Goal: Find contact information: Find contact information

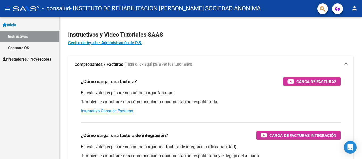
click at [24, 57] on span "Prestadores / Proveedores" at bounding box center [27, 59] width 48 height 6
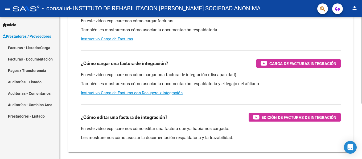
scroll to position [91, 0]
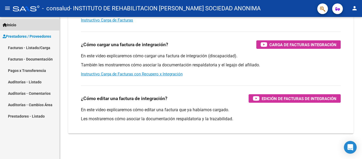
click at [15, 24] on span "Inicio" at bounding box center [10, 25] width 14 height 6
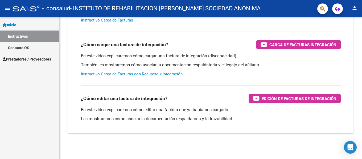
click at [20, 48] on link "Contacto OS" at bounding box center [29, 47] width 59 height 11
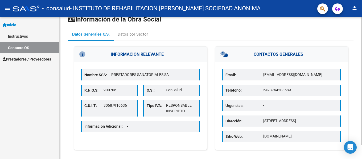
scroll to position [15, 0]
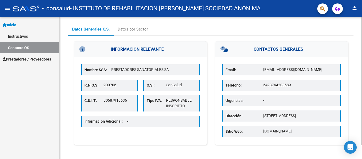
click at [276, 86] on p "5493764208589" at bounding box center [300, 85] width 74 height 6
click at [282, 73] on div "Email: [EMAIL_ADDRESS][DOMAIN_NAME]" at bounding box center [281, 69] width 119 height 11
click at [174, 76] on div "Nombre SSS: PRESTADORES SANATORIALES SA R.N.O.S: 900706 O.S.: ConSalud C.U.I.T:…" at bounding box center [140, 96] width 133 height 78
drag, startPoint x: 175, startPoint y: 94, endPoint x: 164, endPoint y: 103, distance: 14.8
click at [175, 94] on div "Nombre SSS: PRESTADORES SANATORIALES SA R.N.O.S: 900706 O.S.: ConSalud C.U.I.T:…" at bounding box center [140, 96] width 133 height 78
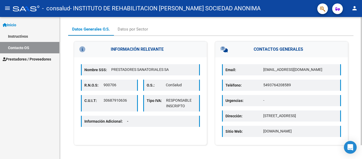
click at [136, 116] on div "Información Adicional: -" at bounding box center [140, 121] width 119 height 11
click at [132, 120] on p "Información Adicional: -" at bounding box center [108, 122] width 48 height 6
click at [120, 100] on p "30687910636" at bounding box center [118, 101] width 31 height 6
click at [127, 69] on p "PRESTADORES SANATORIALES SA" at bounding box center [153, 70] width 85 height 6
click at [151, 46] on h3 "INFORMACIÓN RELEVANTE" at bounding box center [140, 49] width 133 height 16
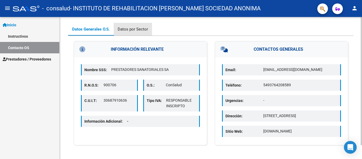
click at [137, 29] on div "Datos por Sector" at bounding box center [132, 29] width 30 height 6
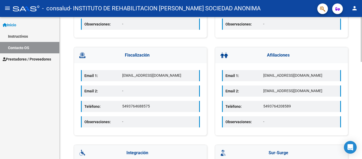
scroll to position [0, 0]
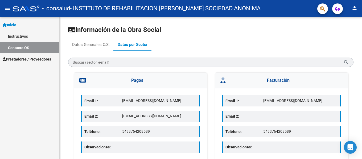
click at [7, 8] on mat-icon "menu" at bounding box center [7, 8] width 6 height 6
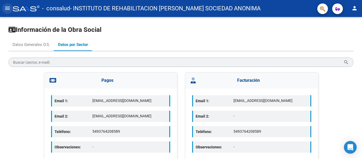
click at [7, 6] on mat-icon "menu" at bounding box center [7, 8] width 6 height 6
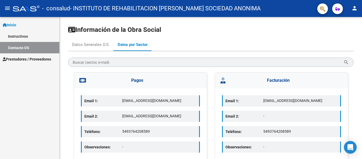
click at [26, 37] on link "Instructivos" at bounding box center [29, 36] width 59 height 11
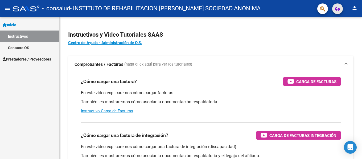
click at [334, 9] on button "button" at bounding box center [337, 8] width 11 height 11
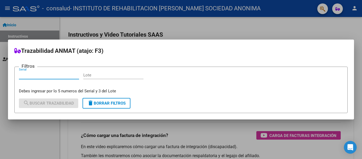
click at [278, 30] on div at bounding box center [181, 79] width 362 height 159
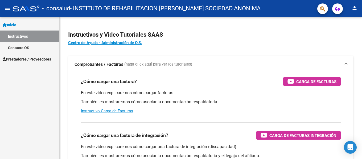
click at [356, 9] on mat-icon "person" at bounding box center [354, 8] width 6 height 6
click at [356, 9] on div at bounding box center [181, 79] width 362 height 159
click at [248, 39] on h2 "Instructivos y Video Tutoriales SAAS" at bounding box center [210, 35] width 285 height 10
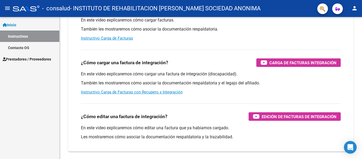
scroll to position [64, 0]
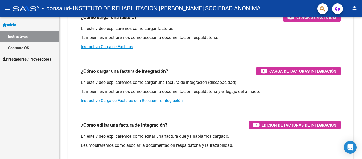
click at [46, 58] on span "Prestadores / Proveedores" at bounding box center [27, 59] width 48 height 6
